Goal: Task Accomplishment & Management: Manage account settings

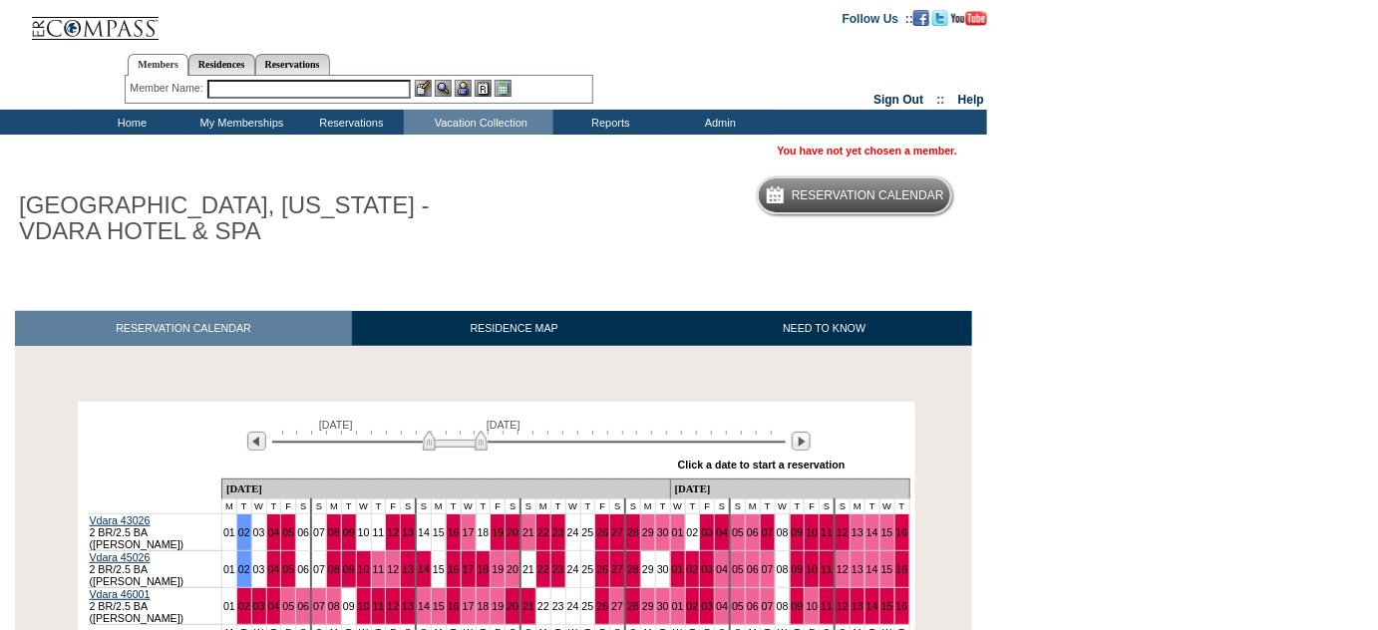
click at [241, 85] on input "text" at bounding box center [308, 89] width 203 height 19
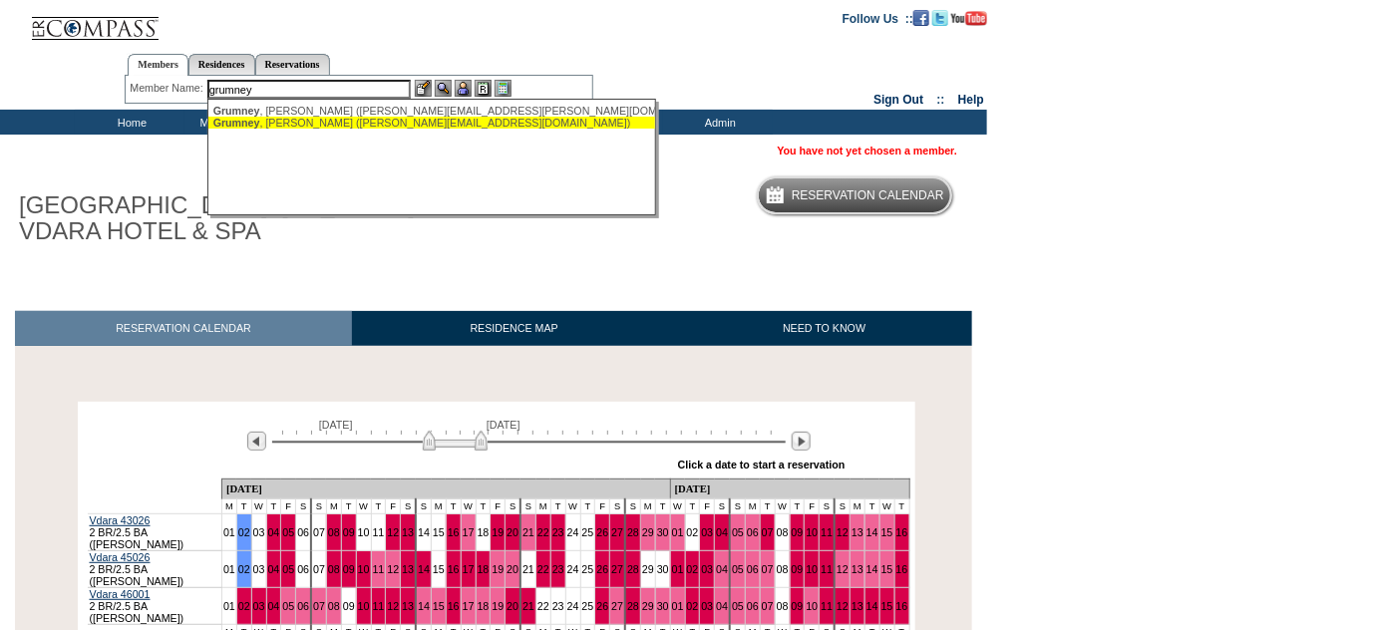
click at [248, 122] on span "Grumney" at bounding box center [236, 123] width 47 height 12
type input "[PERSON_NAME] ([PERSON_NAME][EMAIL_ADDRESS][DOMAIN_NAME])"
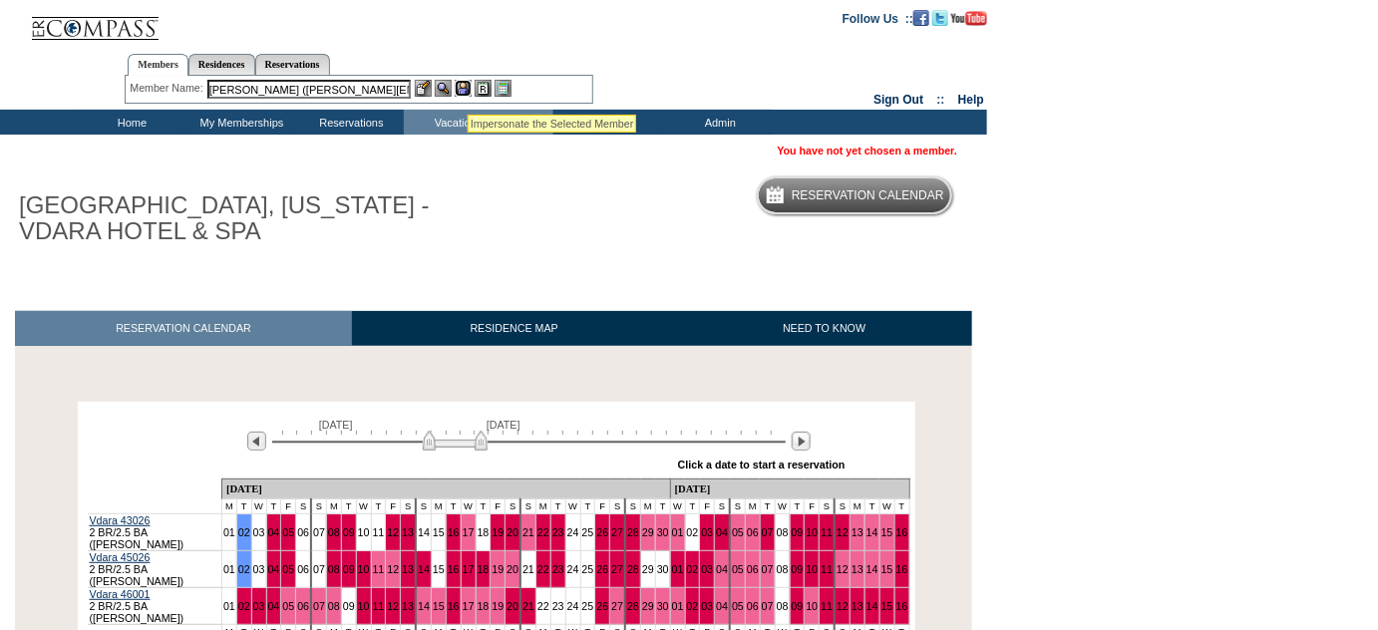
click at [466, 90] on img at bounding box center [463, 88] width 17 height 17
click at [444, 89] on img at bounding box center [443, 88] width 17 height 17
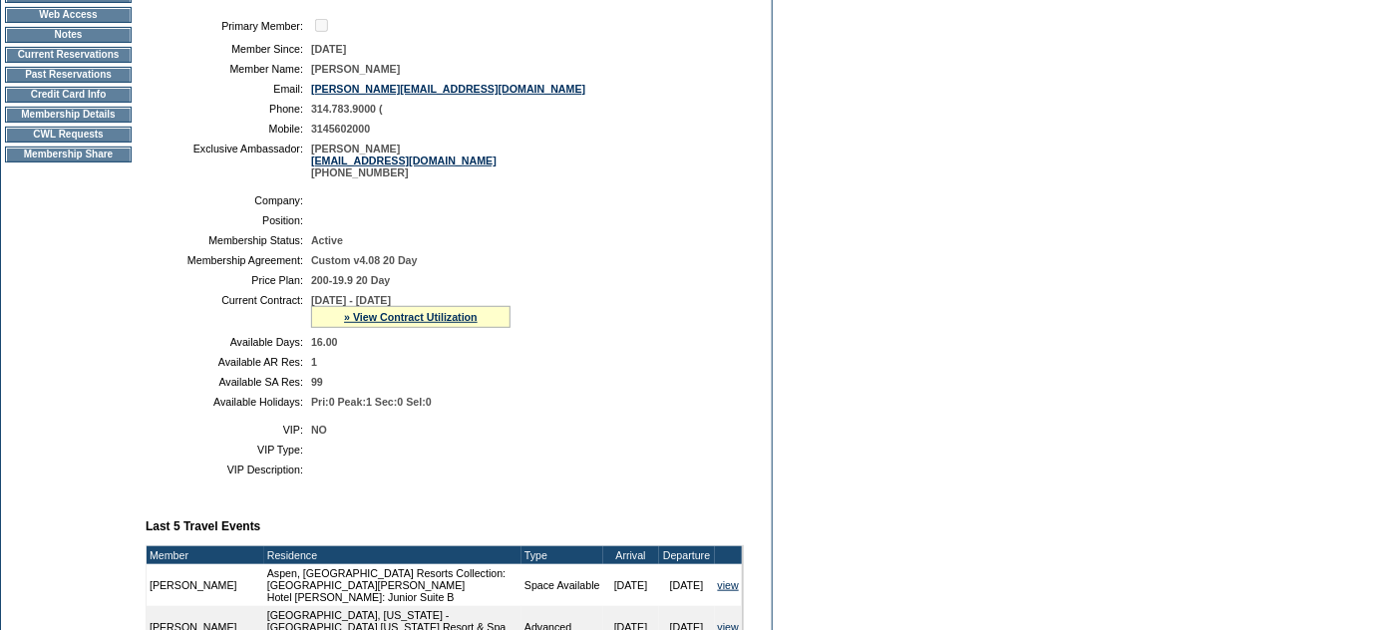
scroll to position [263, 0]
click at [55, 140] on td "CWL Requests" at bounding box center [68, 135] width 127 height 16
